Goal: Find contact information: Find contact information

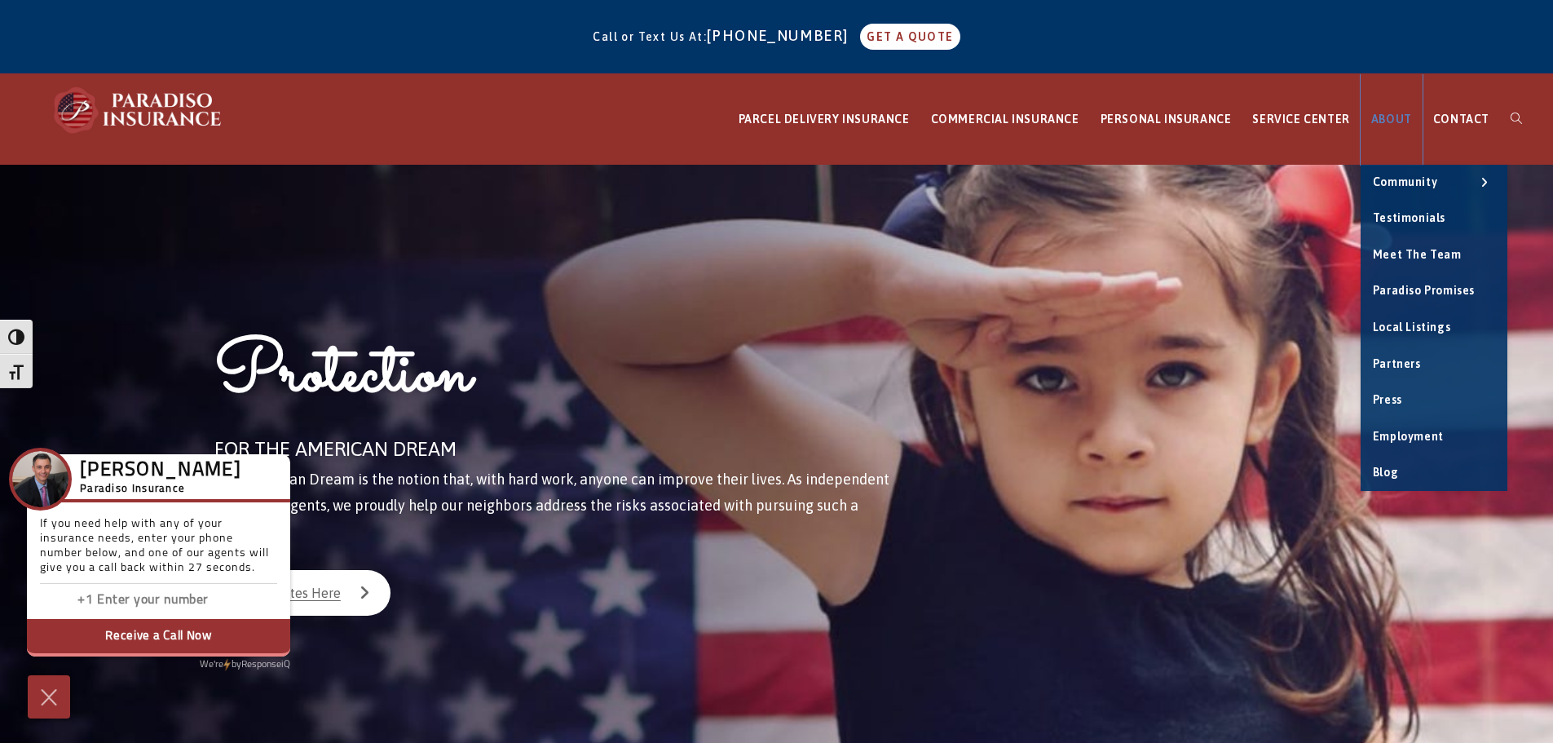
click at [1398, 121] on span "ABOUT" at bounding box center [1391, 118] width 41 height 13
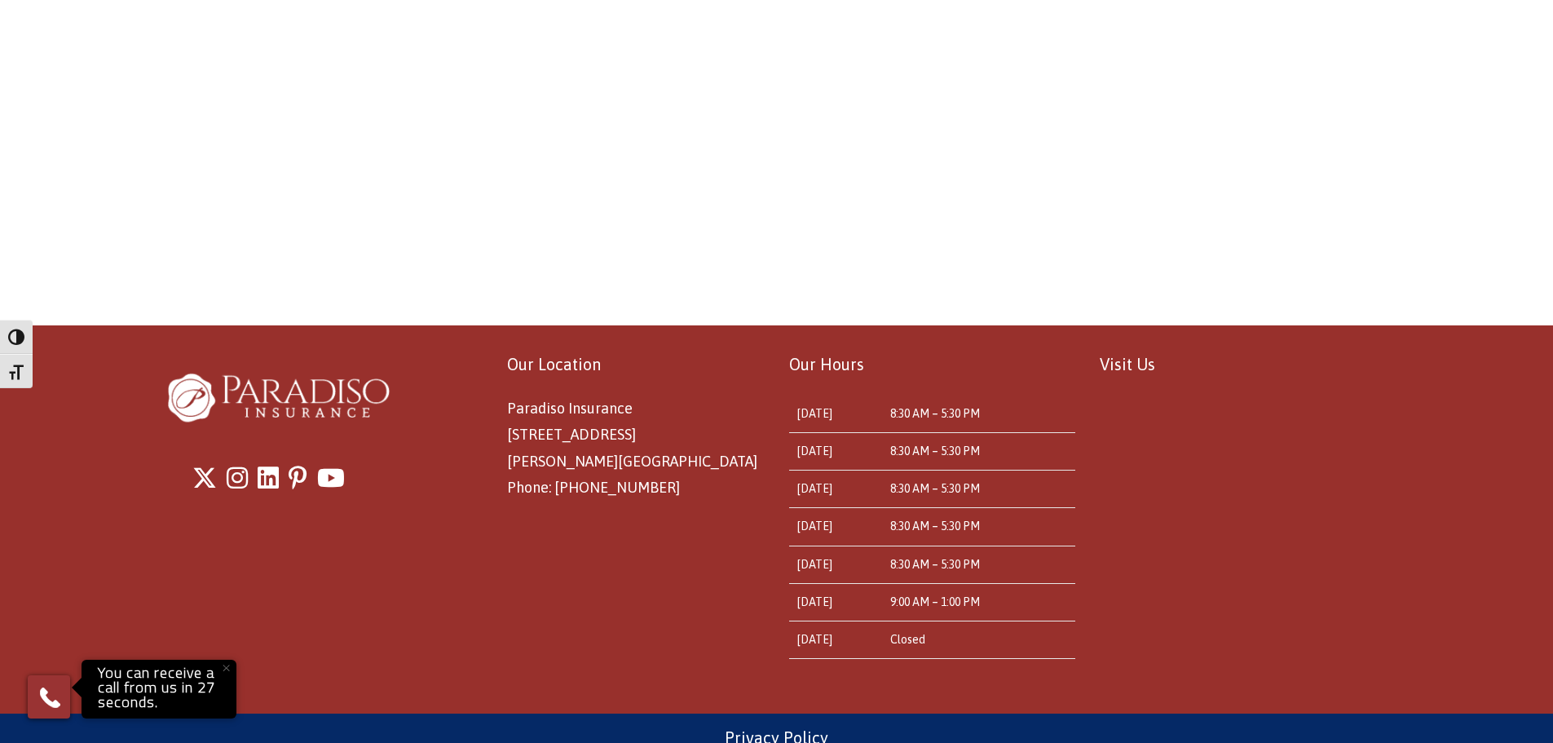
scroll to position [1336, 0]
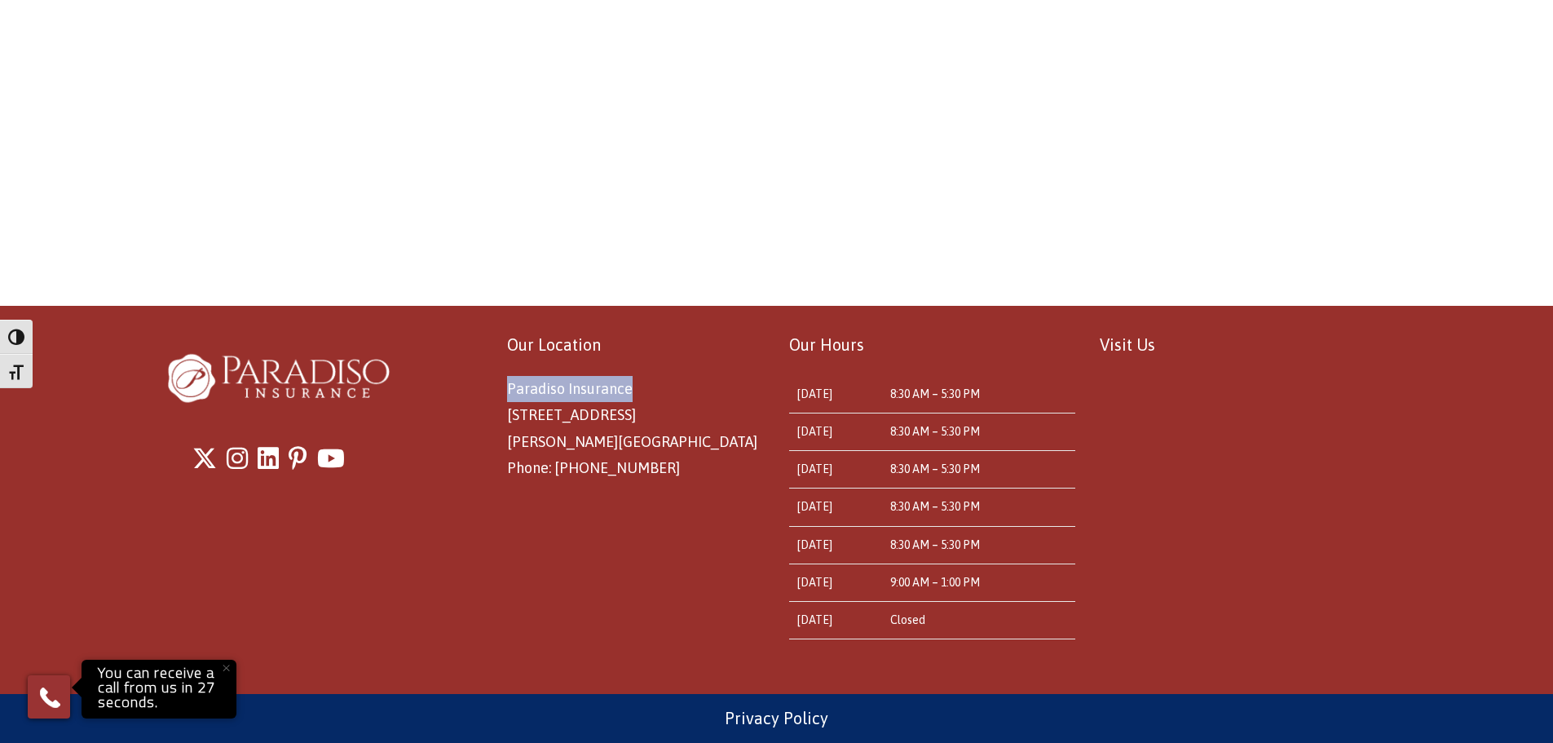
drag, startPoint x: 505, startPoint y: 386, endPoint x: 625, endPoint y: 390, distance: 119.9
click at [625, 390] on div "Our Location Paradiso Insurance [STREET_ADDRESS][PERSON_NAME] Phone: [PHONE_NUM…" at bounding box center [621, 406] width 286 height 152
copy span "Paradiso Insurance"
drag, startPoint x: 640, startPoint y: 469, endPoint x: 554, endPoint y: 467, distance: 85.6
click at [554, 467] on span "Paradiso Insurance [STREET_ADDRESS][PERSON_NAME] Phone: [PHONE_NUMBER]" at bounding box center [632, 428] width 250 height 96
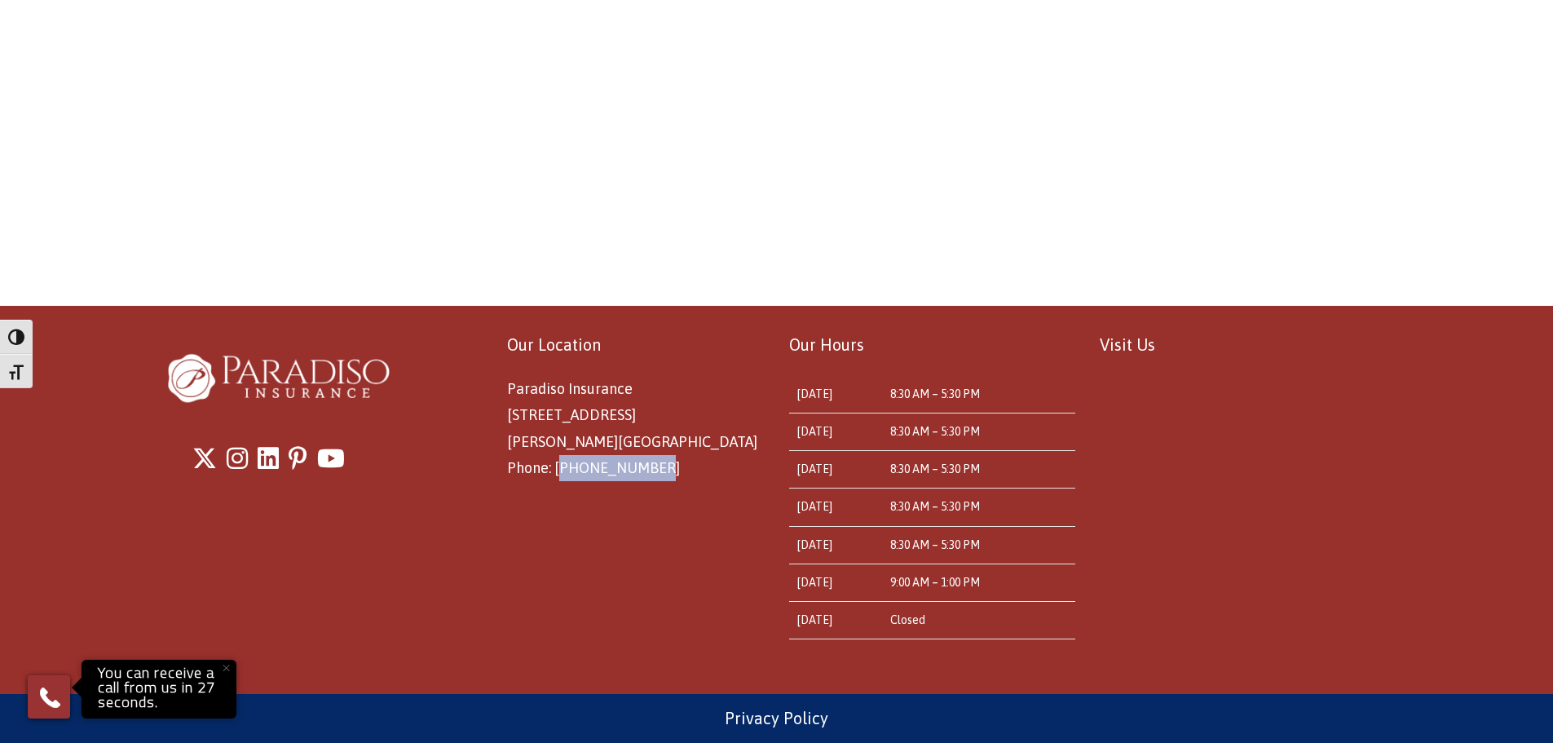
copy span "[PHONE_NUMBER]"
drag, startPoint x: 598, startPoint y: 412, endPoint x: 502, endPoint y: 413, distance: 96.2
click at [502, 413] on div "Our Location Paradiso Insurance [STREET_ADDRESS][PERSON_NAME] Phone: [PHONE_NUM…" at bounding box center [621, 406] width 286 height 152
copy span "[STREET_ADDRESS]"
drag, startPoint x: 605, startPoint y: 447, endPoint x: 509, endPoint y: 445, distance: 95.4
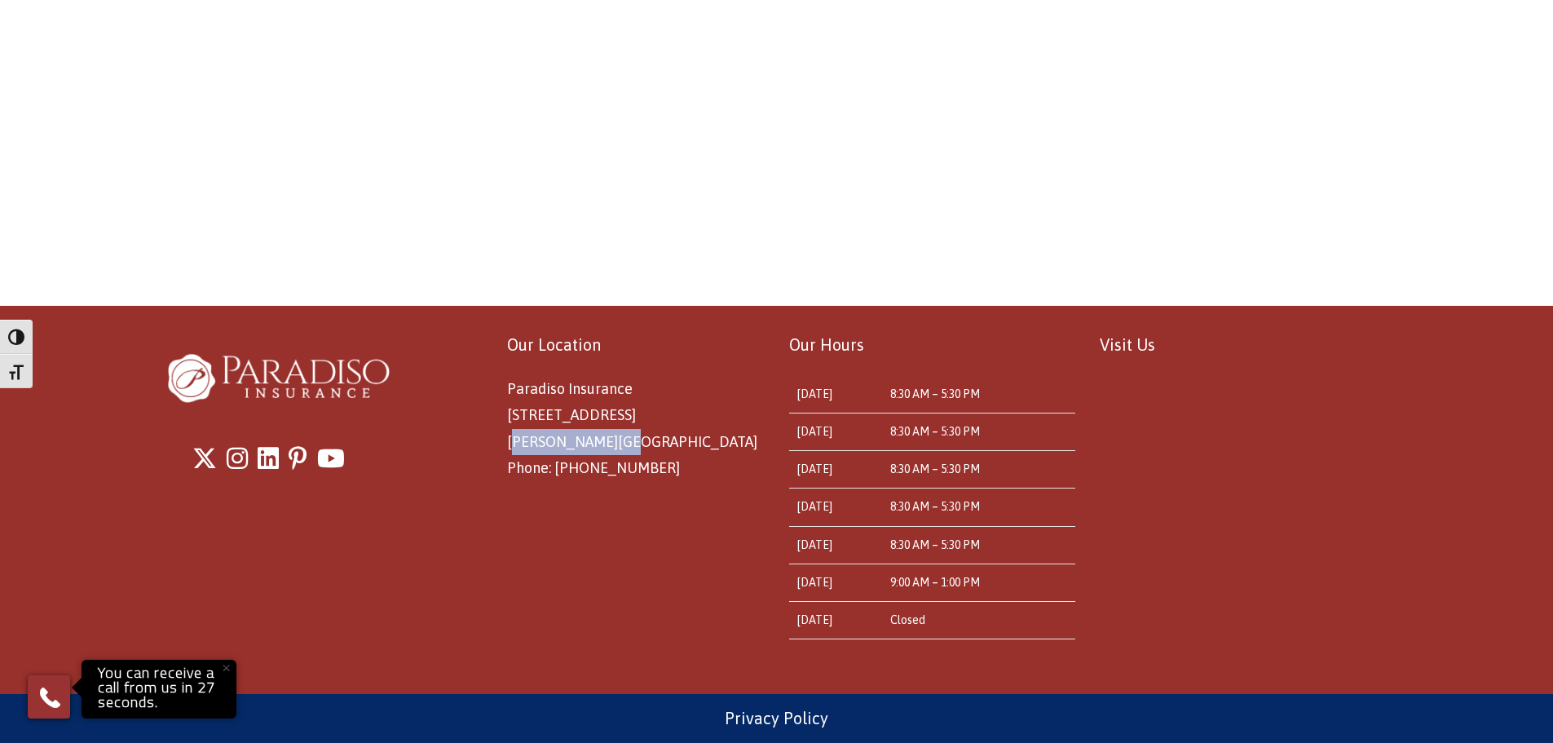
click at [509, 445] on span "Paradiso Insurance [STREET_ADDRESS][PERSON_NAME] Phone: [PHONE_NUMBER]" at bounding box center [632, 428] width 250 height 96
drag, startPoint x: 607, startPoint y: 445, endPoint x: 507, endPoint y: 445, distance: 100.3
click at [507, 445] on span "Paradiso Insurance [STREET_ADDRESS][PERSON_NAME] Phone: [PHONE_NUMBER]" at bounding box center [632, 428] width 250 height 96
copy span "[PERSON_NAME][GEOGRAPHIC_DATA]"
drag, startPoint x: 676, startPoint y: 442, endPoint x: 637, endPoint y: 444, distance: 38.4
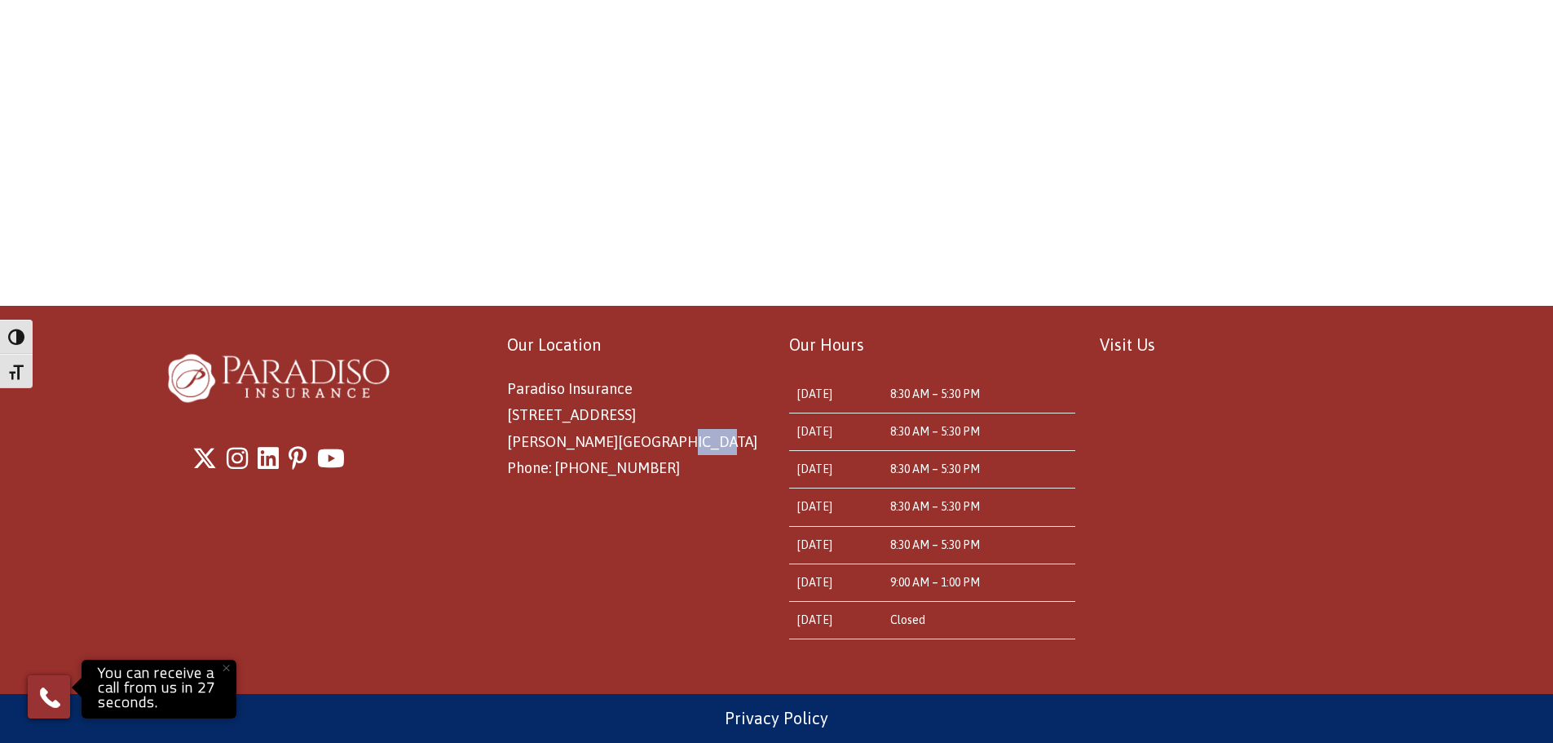
click at [637, 444] on p "Paradiso Insurance [STREET_ADDRESS][PERSON_NAME] Phone: [PHONE_NUMBER]" at bounding box center [636, 429] width 258 height 106
copy span "06076"
